Goal: Navigation & Orientation: Find specific page/section

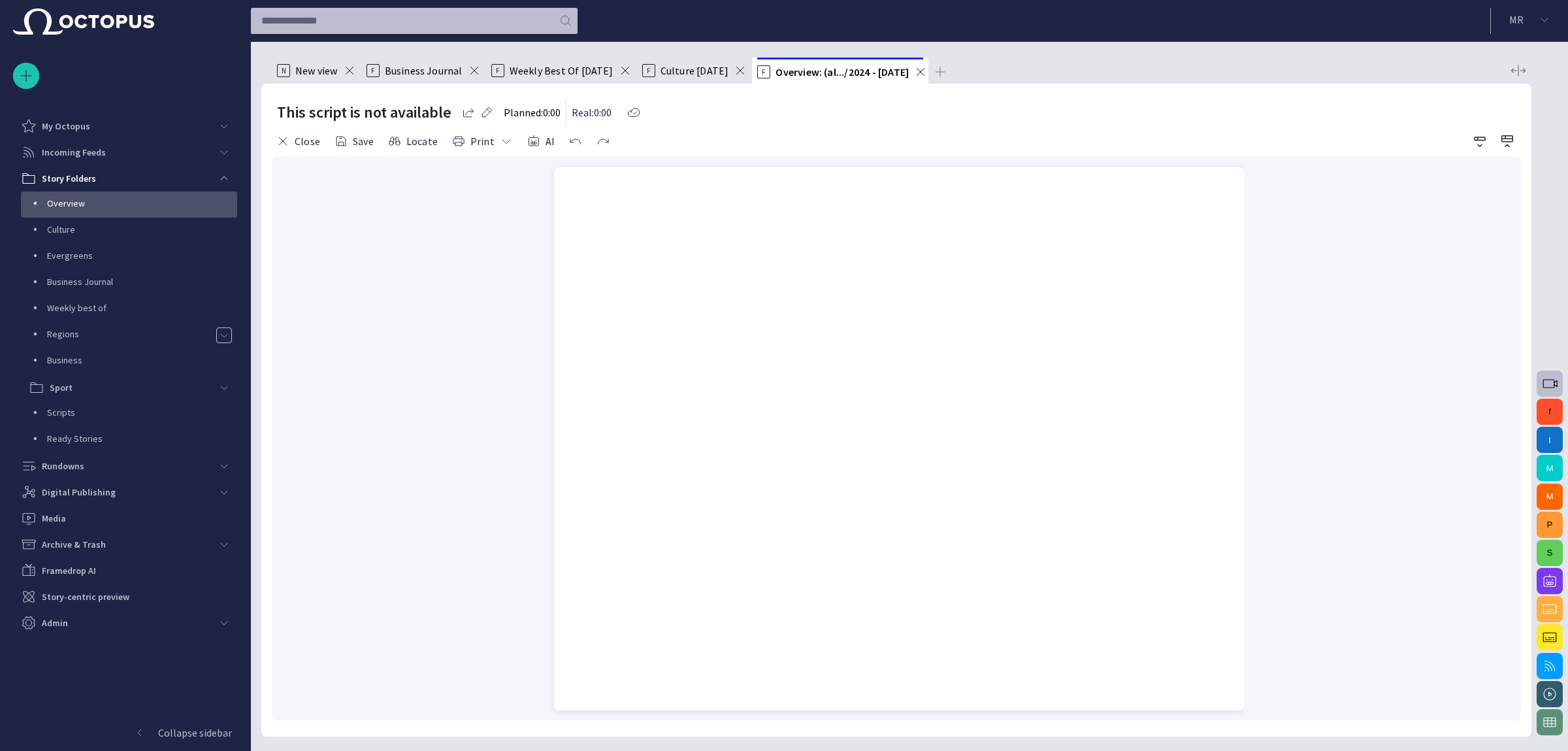
click at [438, 73] on span "Business Journal" at bounding box center [424, 70] width 78 height 13
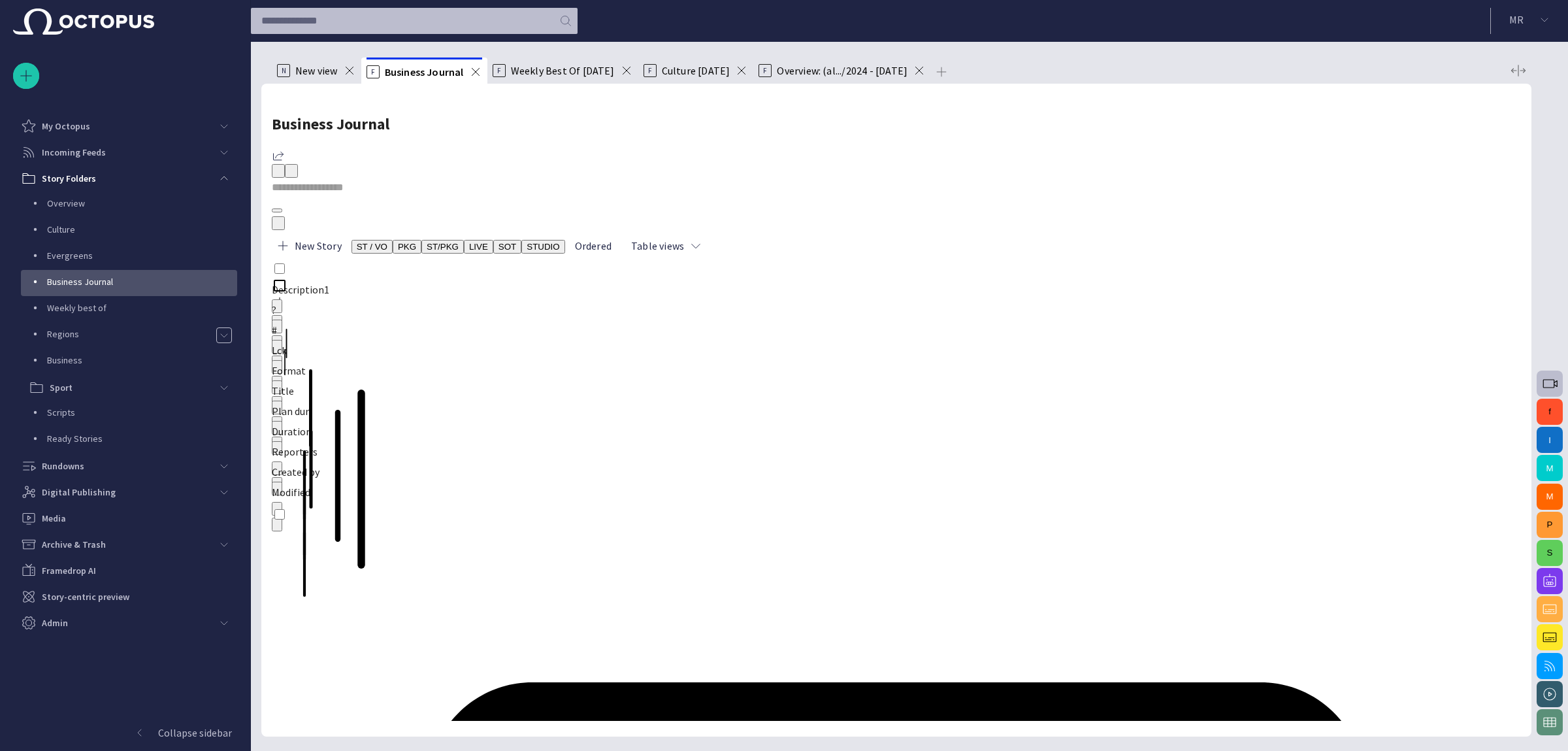
click at [566, 69] on span "Weekly Best Of [DATE]" at bounding box center [563, 70] width 104 height 13
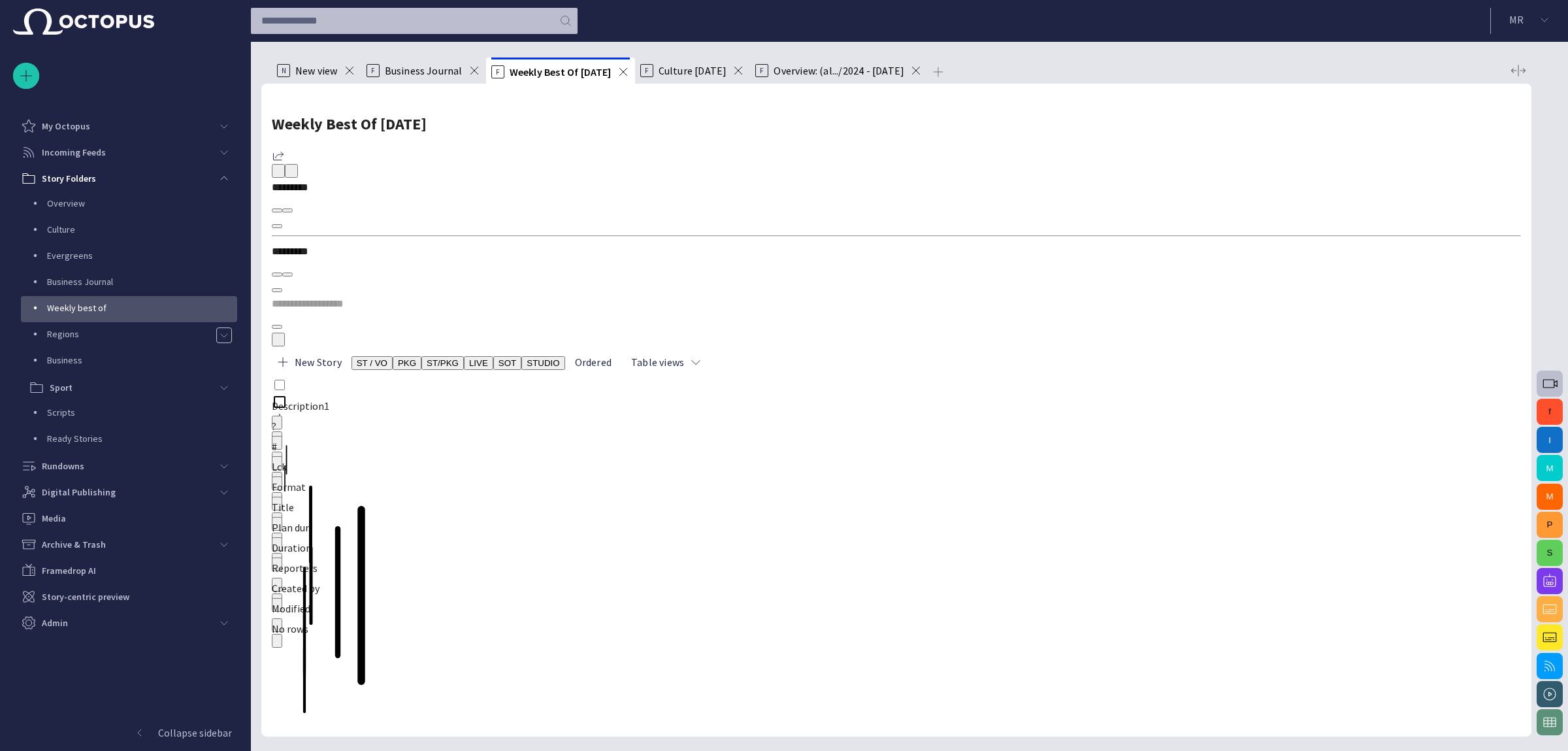
click at [442, 66] on span "Business Journal" at bounding box center [424, 70] width 78 height 13
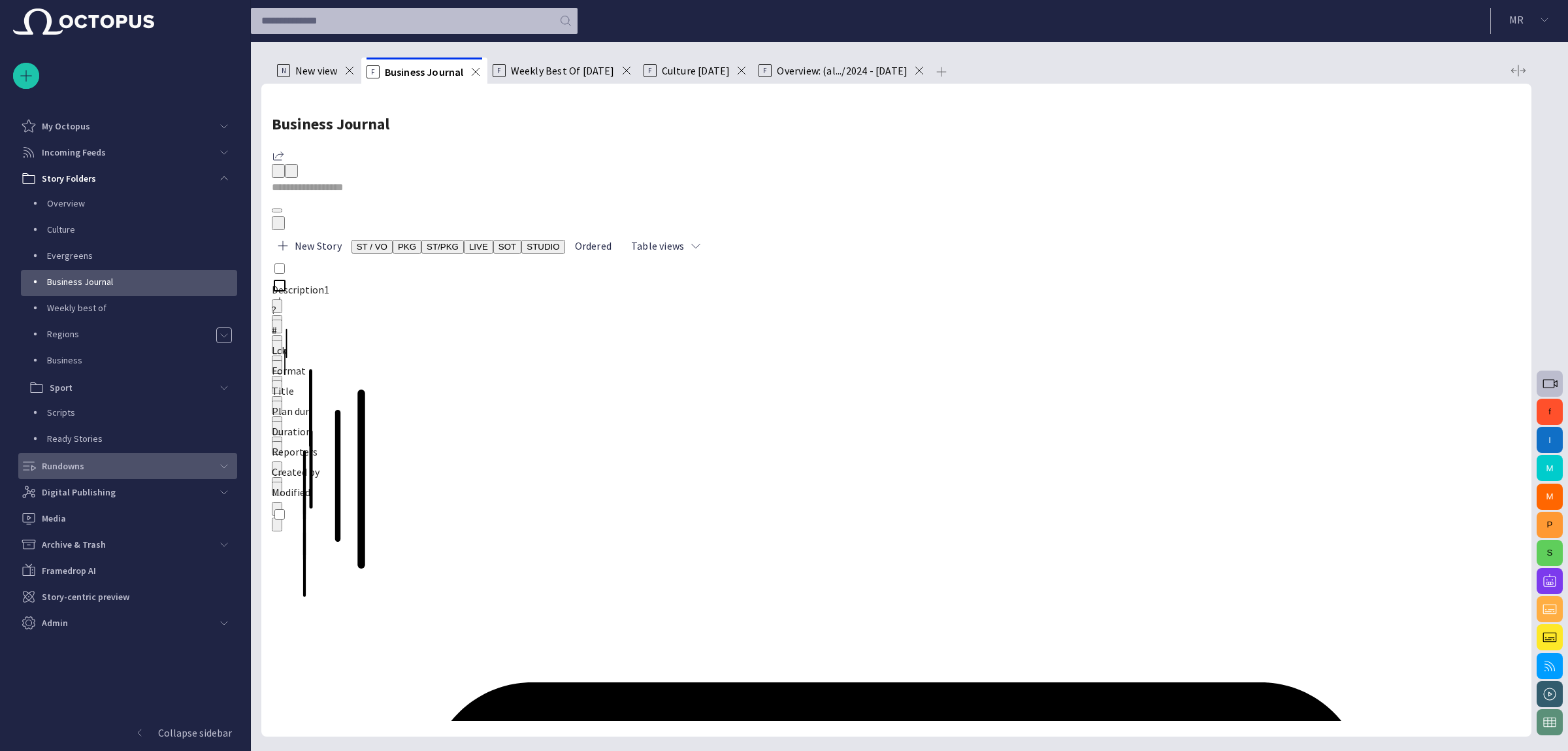
click at [220, 468] on span "main menu" at bounding box center [224, 466] width 10 height 10
click at [148, 497] on div "CHANNEL 2" at bounding box center [120, 490] width 183 height 18
click at [144, 523] on p "NEWS LIVE [DATE] 20:00" at bounding box center [146, 516] width 183 height 13
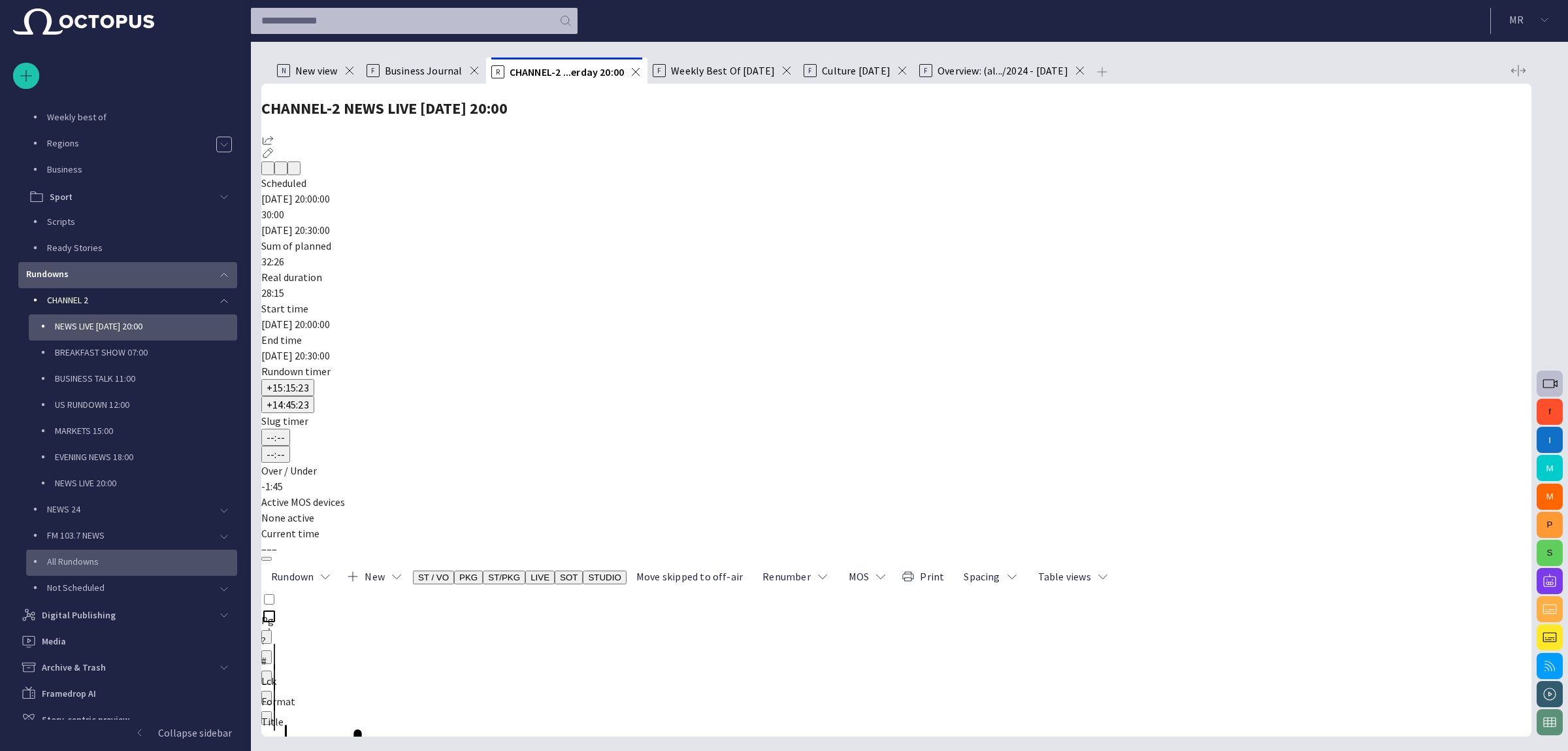
scroll to position [230, 0]
